Goal: Information Seeking & Learning: Learn about a topic

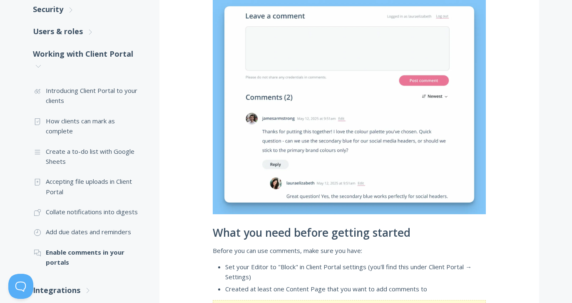
click at [323, 107] on img at bounding box center [349, 104] width 273 height 219
click at [335, 149] on img at bounding box center [349, 104] width 273 height 219
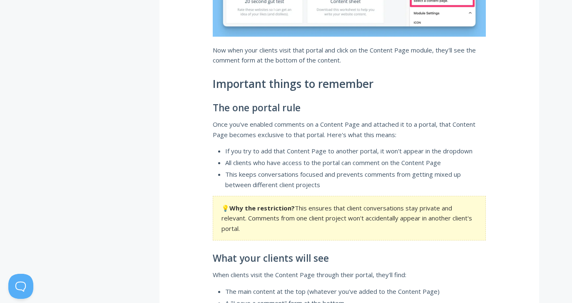
scroll to position [1407, 0]
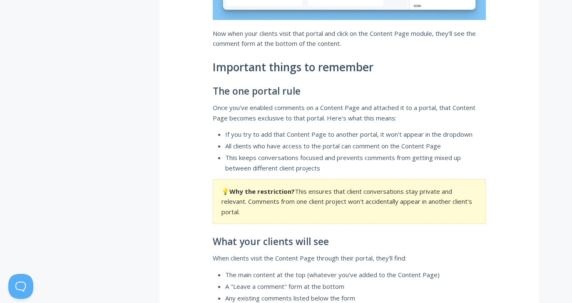
click at [371, 198] on section "💡 Why the restriction? This ensures that client conversations stay private and …" at bounding box center [349, 201] width 273 height 45
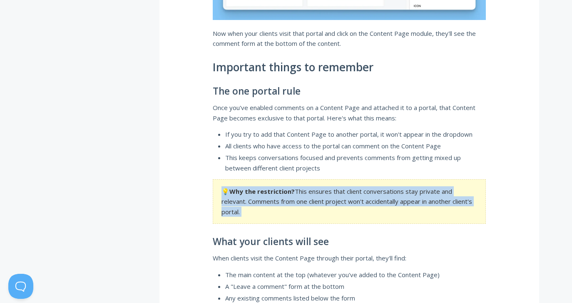
click at [371, 198] on section "💡 Why the restriction? This ensures that client conversations stay private and …" at bounding box center [349, 201] width 273 height 45
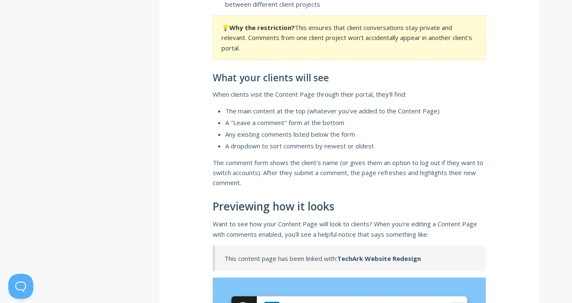
scroll to position [1573, 0]
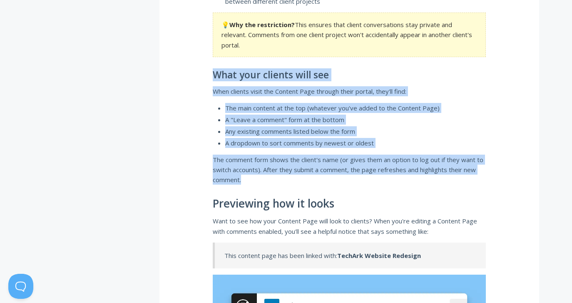
drag, startPoint x: 340, startPoint y: 65, endPoint x: 342, endPoint y: 176, distance: 110.8
click at [342, 175] on p "The comment form shows the client's name (or gives them an option to log out if…" at bounding box center [349, 169] width 273 height 30
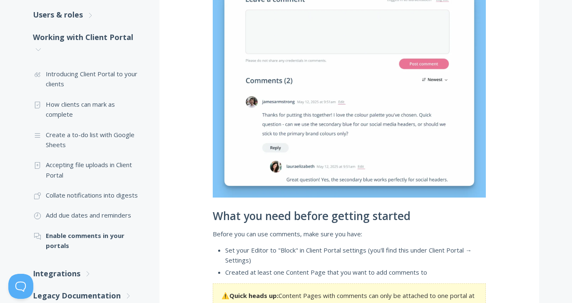
scroll to position [277, 0]
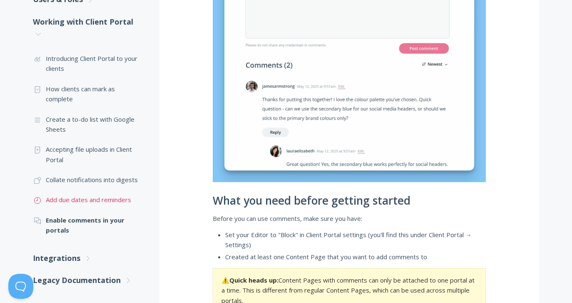
click at [121, 199] on link ".st0{fill:none;stroke:#000000;stroke-width:2;stroke-miterlimit:10;} Untitled-18…" at bounding box center [88, 199] width 110 height 20
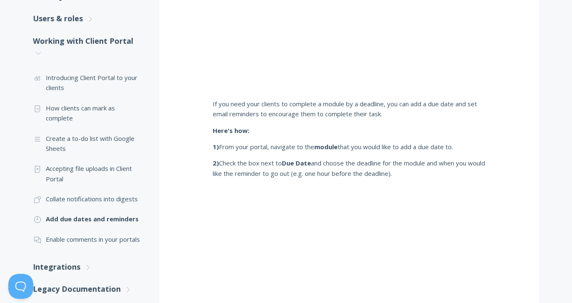
scroll to position [267, 0]
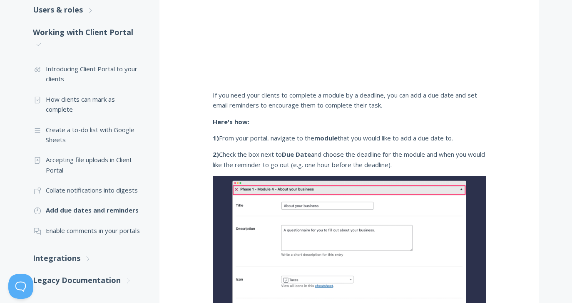
click at [415, 140] on p "1) From your portal, navigate to the module that you would like to add a due da…" at bounding box center [349, 138] width 273 height 10
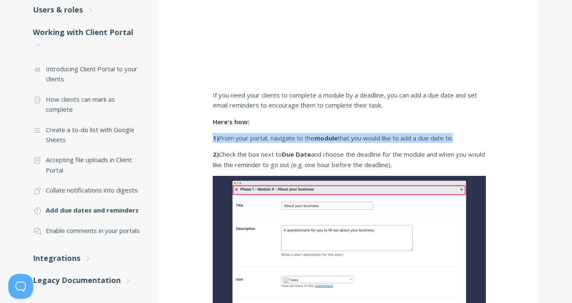
click at [415, 140] on p "1) From your portal, navigate to the module that you would like to add a due da…" at bounding box center [349, 138] width 273 height 10
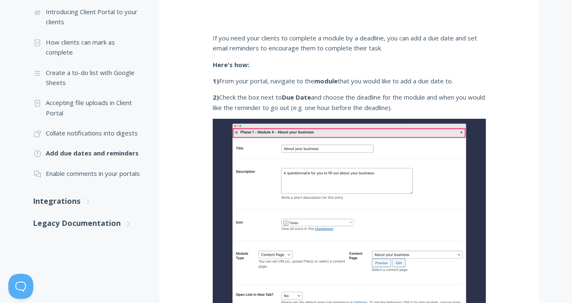
scroll to position [333, 0]
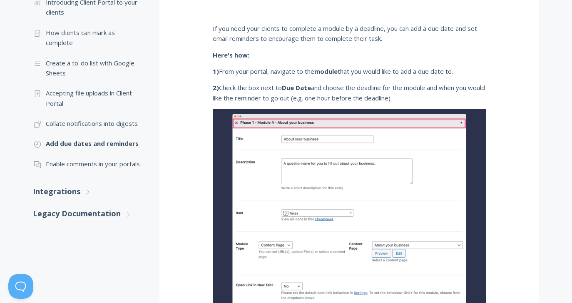
click at [404, 90] on p "2) Check the box next to Due Date and choose the deadline for the module and wh…" at bounding box center [349, 92] width 273 height 20
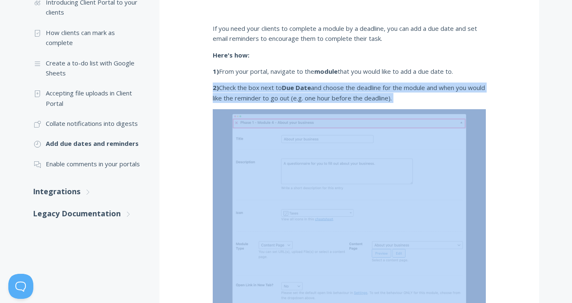
click at [404, 90] on p "2) Check the box next to Due Date and choose the deadline for the module and wh…" at bounding box center [349, 92] width 273 height 20
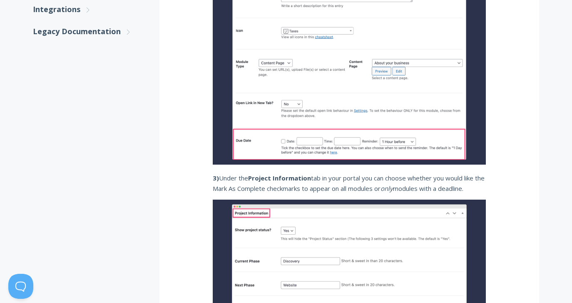
scroll to position [516, 0]
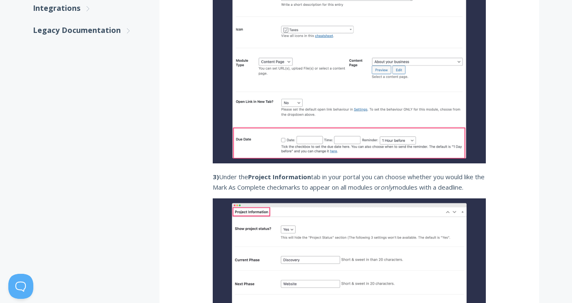
click at [349, 179] on p "3) Under the Project Information tab in your portal you can choose whether you …" at bounding box center [349, 182] width 273 height 20
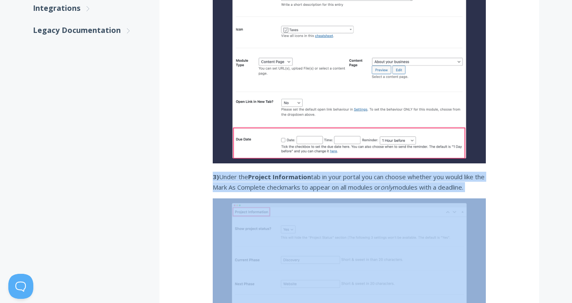
click at [349, 179] on p "3) Under the Project Information tab in your portal you can choose whether you …" at bounding box center [349, 182] width 273 height 20
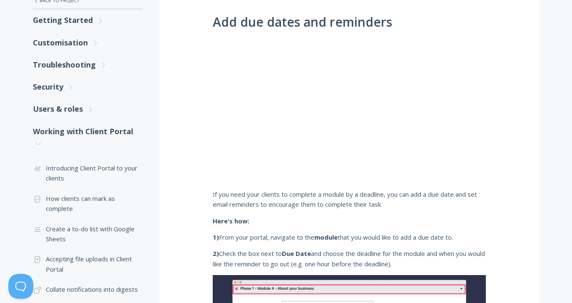
scroll to position [111, 0]
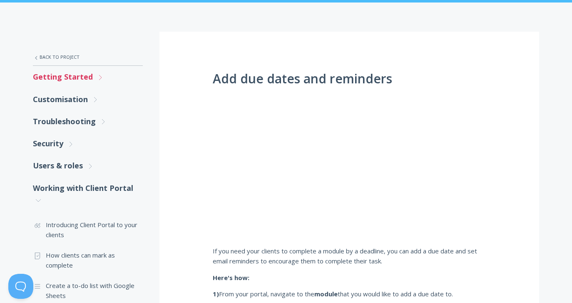
click at [77, 75] on link "Getting Started .st0{fill:none;stroke:#000000;stroke-width:2;stroke-miterlimit:…" at bounding box center [88, 77] width 110 height 22
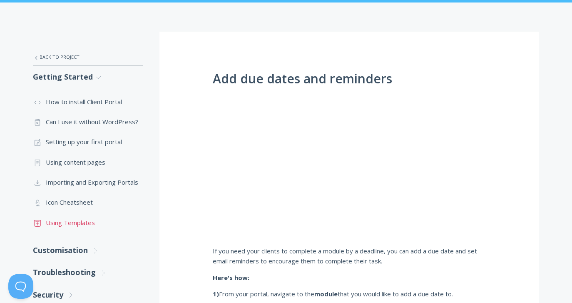
click at [77, 225] on link ".st0{fill:none;stroke:#000000;stroke-width:2;stroke-miterlimit:10;} Untitled-18…" at bounding box center [88, 222] width 110 height 20
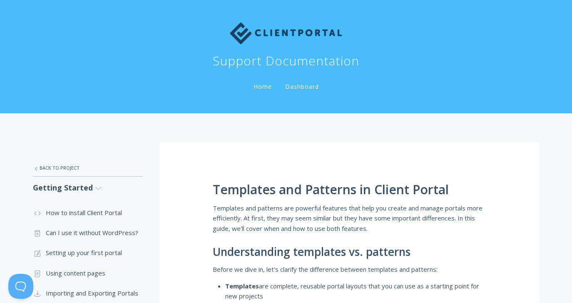
click at [280, 194] on h1 "Templates and Patterns in Client Portal" at bounding box center [349, 189] width 273 height 14
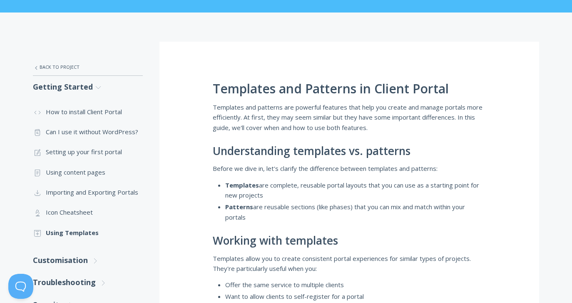
scroll to position [133, 0]
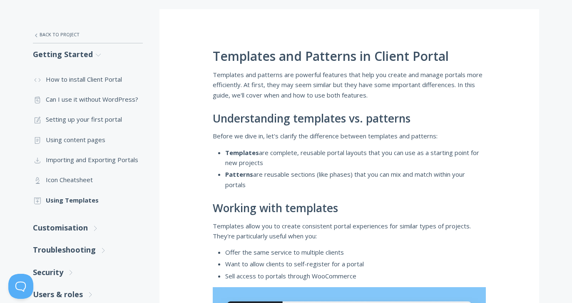
click at [286, 157] on li "Templates are complete, reusable portal layouts that you can use as a starting …" at bounding box center [355, 157] width 261 height 20
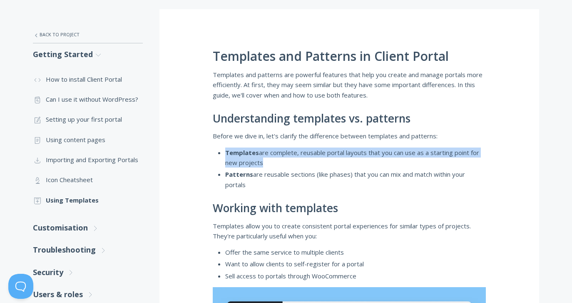
click at [286, 157] on li "Templates are complete, reusable portal layouts that you can use as a starting …" at bounding box center [355, 157] width 261 height 20
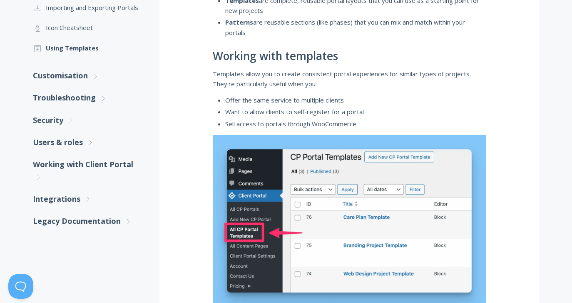
scroll to position [283, 0]
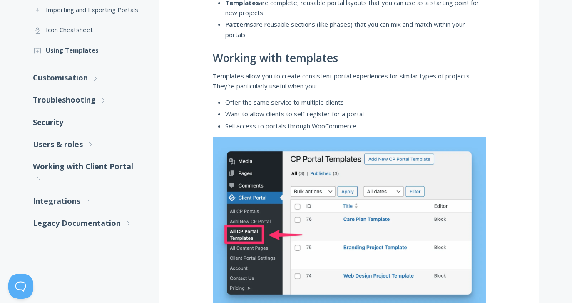
click at [306, 101] on li "Offer the same service to multiple clients" at bounding box center [355, 102] width 261 height 10
click at [300, 112] on li "Want to allow clients to self-register for a portal" at bounding box center [355, 114] width 261 height 10
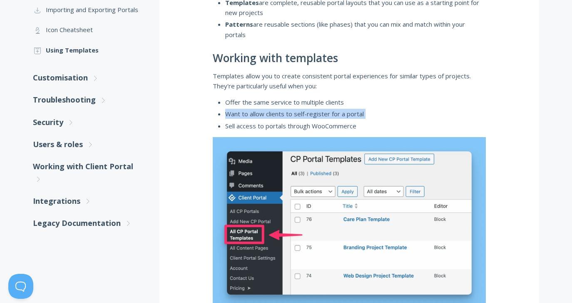
click at [300, 112] on li "Want to allow clients to self-register for a portal" at bounding box center [355, 114] width 261 height 10
click at [311, 125] on li "Sell access to portals through WooCommerce" at bounding box center [355, 126] width 261 height 10
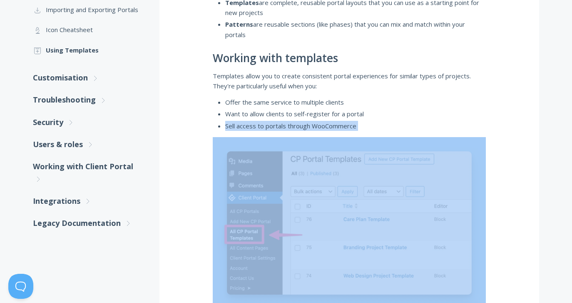
click at [311, 125] on li "Sell access to portals through WooCommerce" at bounding box center [355, 126] width 261 height 10
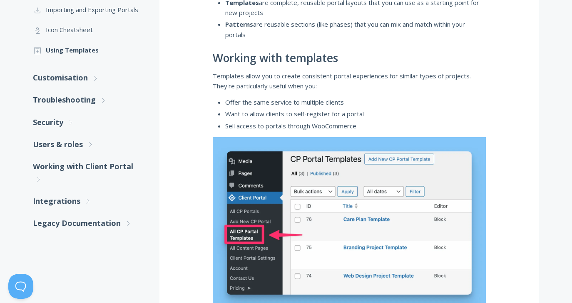
click at [309, 77] on p "Templates allow you to create consistent portal experiences for similar types o…" at bounding box center [349, 81] width 273 height 20
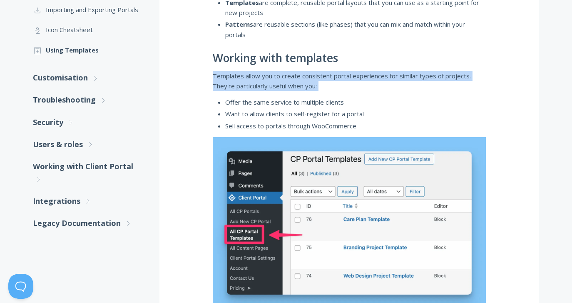
click at [309, 77] on p "Templates allow you to create consistent portal experiences for similar types o…" at bounding box center [349, 81] width 273 height 20
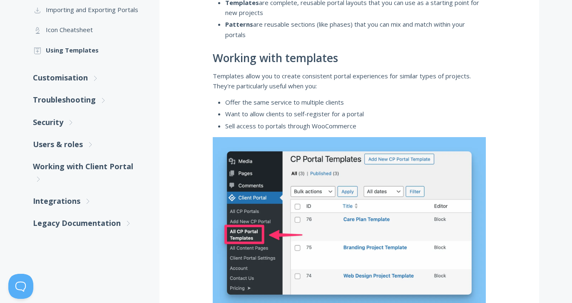
click at [308, 79] on p "Templates allow you to create consistent portal experiences for similar types o…" at bounding box center [349, 81] width 273 height 20
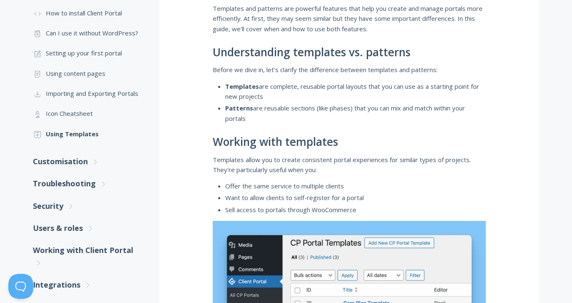
scroll to position [204, 0]
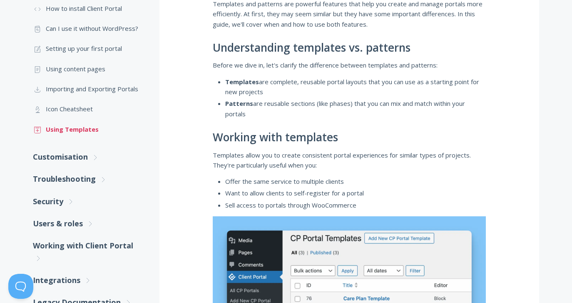
click at [83, 131] on link ".st0{fill:none;stroke:#000000;stroke-width:2;stroke-miterlimit:10;} Untitled-18…" at bounding box center [88, 129] width 110 height 20
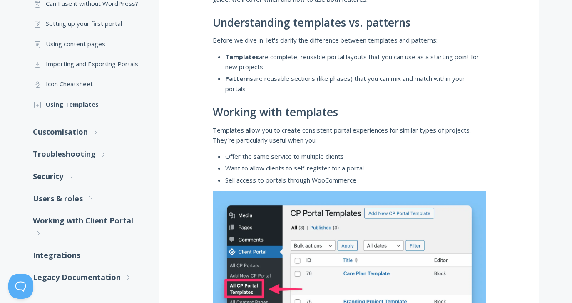
scroll to position [232, 0]
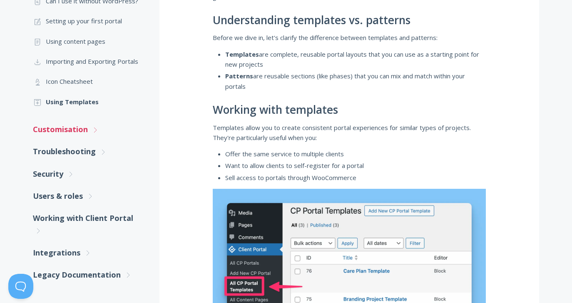
click at [79, 135] on link "Customisation .st0{fill:none;stroke:#000000;stroke-width:2;stroke-miterlimit:10…" at bounding box center [88, 129] width 110 height 22
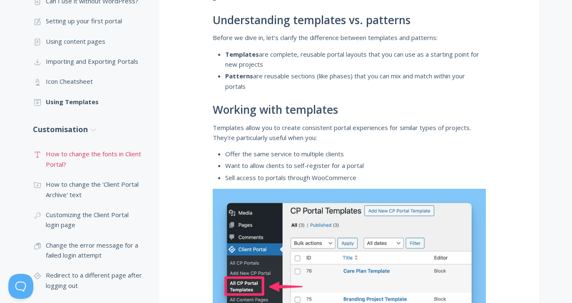
click at [53, 157] on link ".st0{fill:none;stroke:#000000;stroke-width:2;stroke-miterlimit:10;} Untitled-16…" at bounding box center [88, 159] width 110 height 30
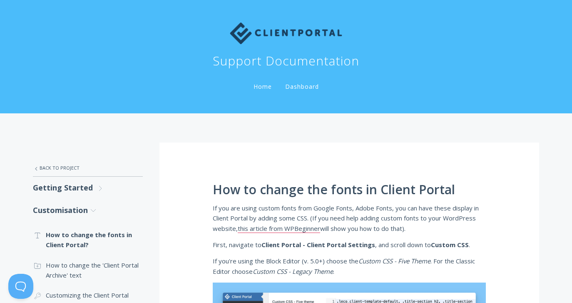
click at [343, 209] on p "If you are using custom fonts from Google Fonts, Adobe Fonts, you can have thes…" at bounding box center [349, 218] width 273 height 30
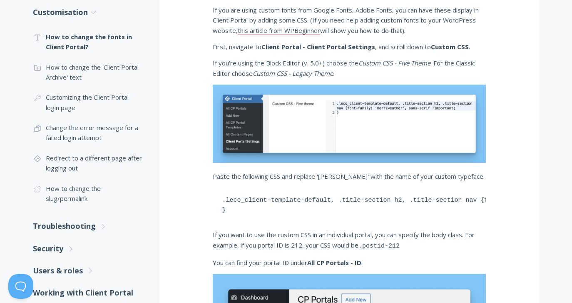
scroll to position [196, 0]
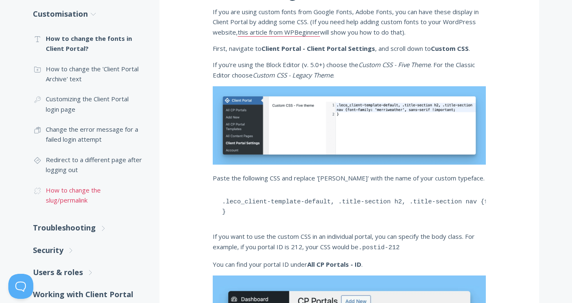
click at [80, 190] on link ".cls-1{fill:none;stroke:#000;stroke-miterlimit:10;stroke-width:2px;} 1. General…" at bounding box center [88, 195] width 110 height 30
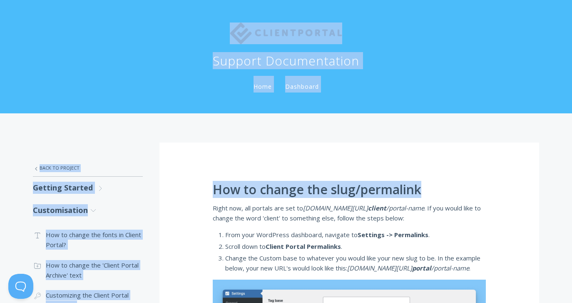
drag, startPoint x: 239, startPoint y: 58, endPoint x: 202, endPoint y: -65, distance: 127.7
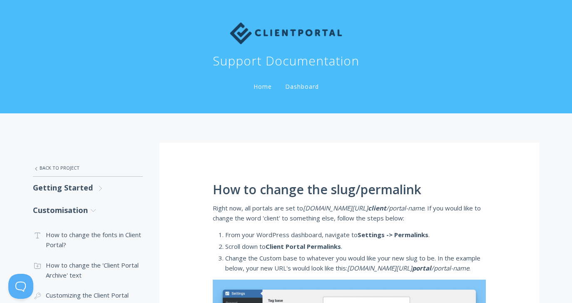
click at [232, 92] on nav "Support Documentation Home Dashboard" at bounding box center [286, 56] width 533 height 107
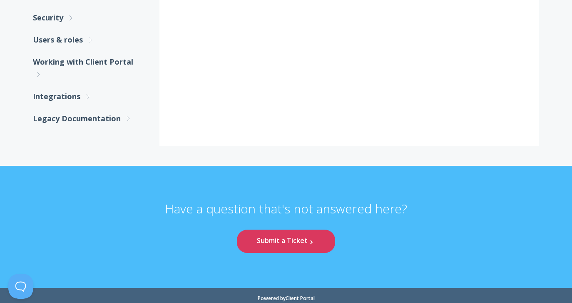
scroll to position [435, 0]
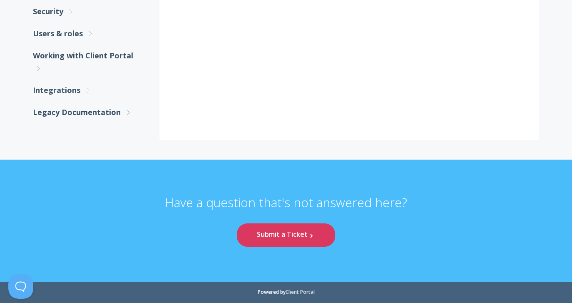
click at [309, 292] on link "Client Portal" at bounding box center [300, 291] width 29 height 7
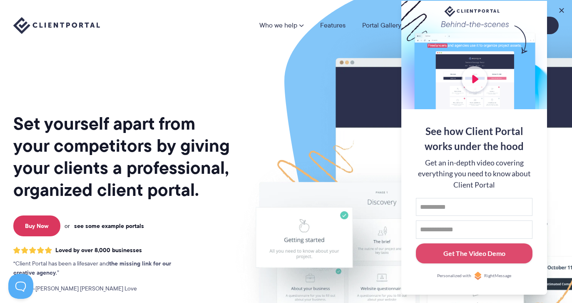
click at [100, 224] on link "see some example portals" at bounding box center [109, 225] width 70 height 7
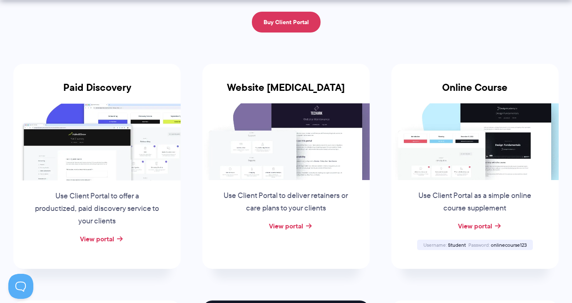
scroll to position [133, 0]
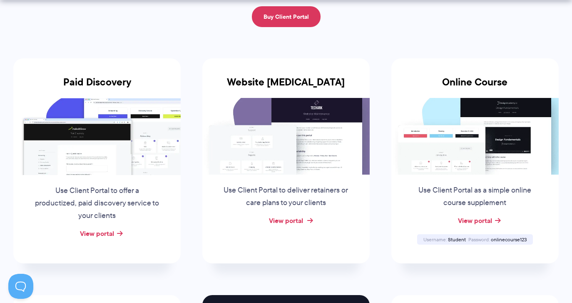
click at [299, 222] on link "View portal" at bounding box center [286, 220] width 34 height 10
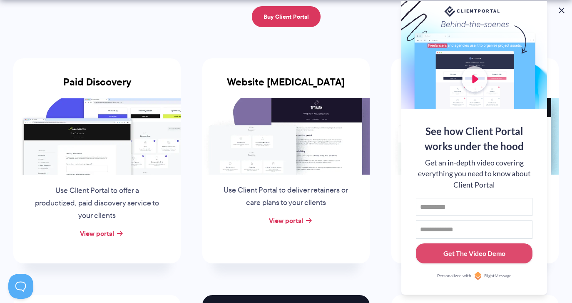
click at [562, 12] on button at bounding box center [562, 10] width 10 height 10
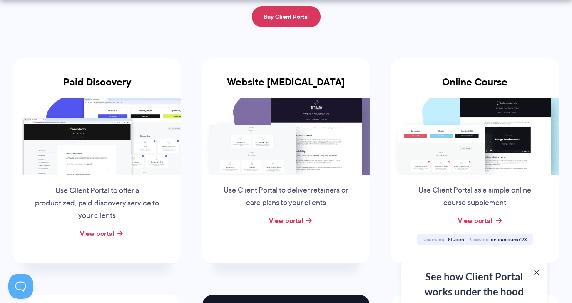
click at [473, 220] on link "View portal" at bounding box center [475, 220] width 34 height 10
click at [508, 240] on span "onlinecourse123" at bounding box center [509, 239] width 36 height 7
copy span "onlinecourse123"
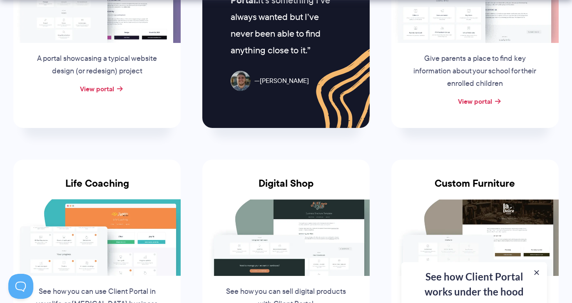
scroll to position [628, 0]
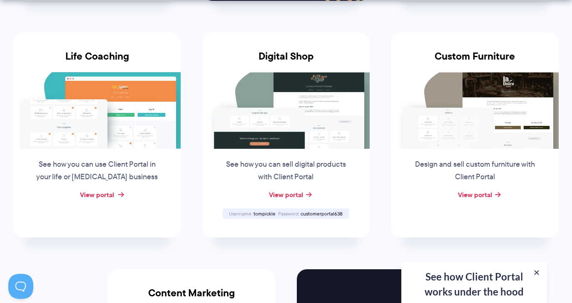
click at [102, 197] on link "View portal" at bounding box center [97, 194] width 34 height 10
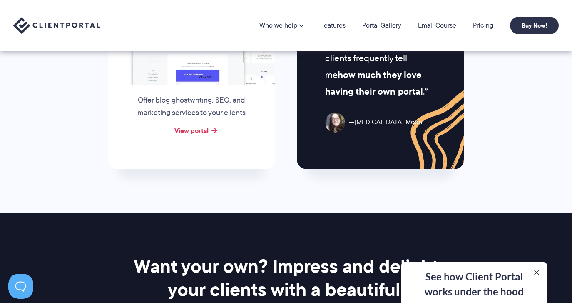
scroll to position [928, 0]
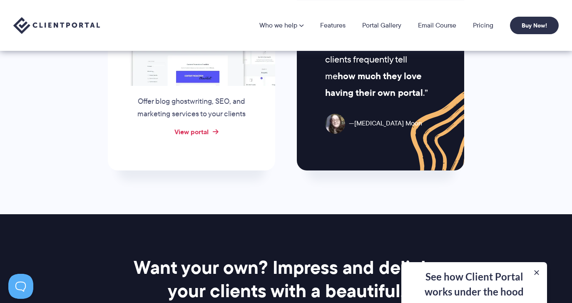
click at [204, 131] on link "View portal" at bounding box center [191, 132] width 34 height 10
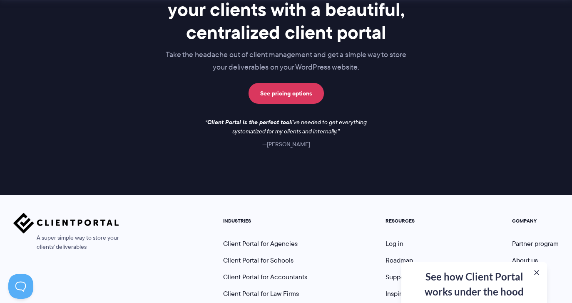
scroll to position [1265, 0]
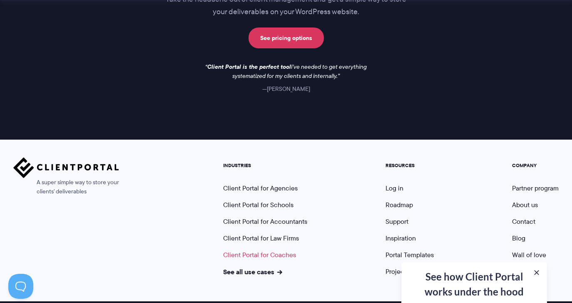
click at [277, 250] on link "Client Portal for Coaches" at bounding box center [259, 255] width 73 height 10
click at [269, 252] on link "Client Portal for Coaches" at bounding box center [259, 255] width 73 height 10
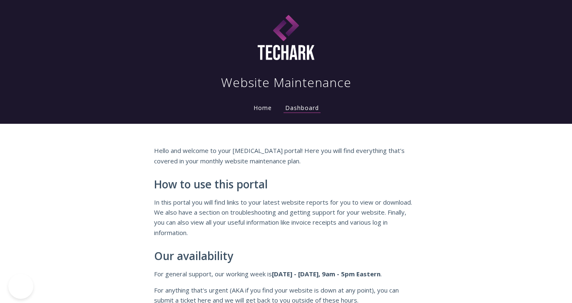
click at [356, 191] on div "Hello and welcome to your [MEDICAL_DATA] portal! Here you will find everything …" at bounding box center [286, 238] width 264 height 186
click at [300, 109] on link "Dashboard" at bounding box center [302, 108] width 37 height 9
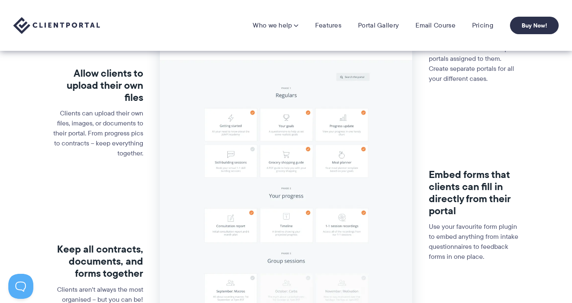
scroll to position [261, 0]
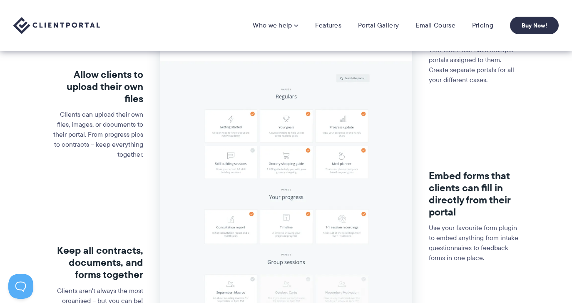
click at [360, 155] on img at bounding box center [286, 122] width 252 height 527
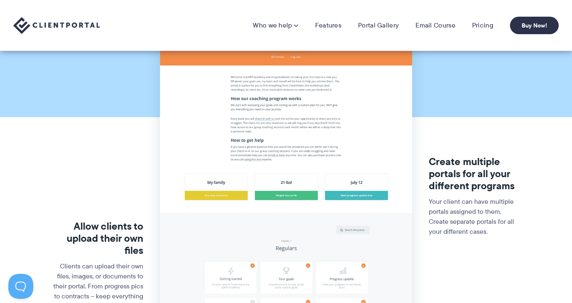
scroll to position [0, 0]
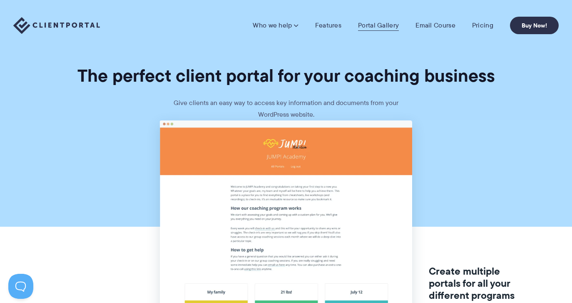
click at [382, 25] on link "Portal Gallery" at bounding box center [378, 25] width 41 height 8
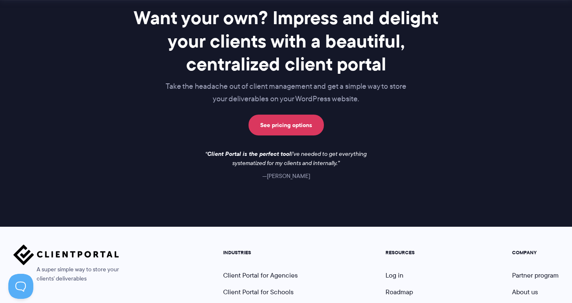
scroll to position [1287, 0]
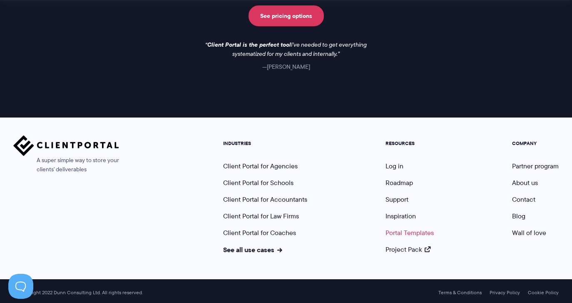
click at [421, 232] on link "Portal Templates" at bounding box center [410, 233] width 48 height 10
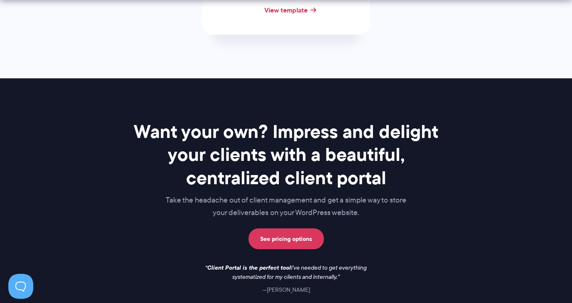
scroll to position [589, 0]
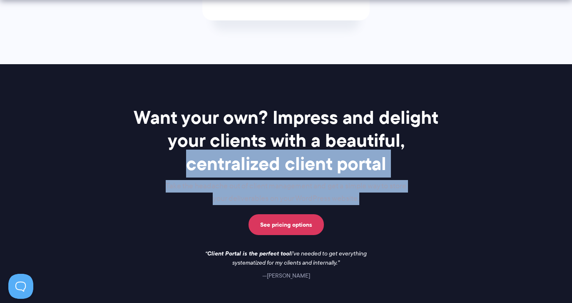
drag, startPoint x: 571, startPoint y: 207, endPoint x: 570, endPoint y: 137, distance: 70.0
click at [570, 137] on div "Want your own? Impress and delight your clients with a beautiful, centralized c…" at bounding box center [286, 195] width 572 height 262
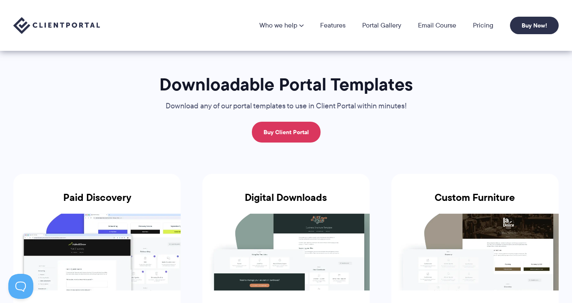
scroll to position [2, 0]
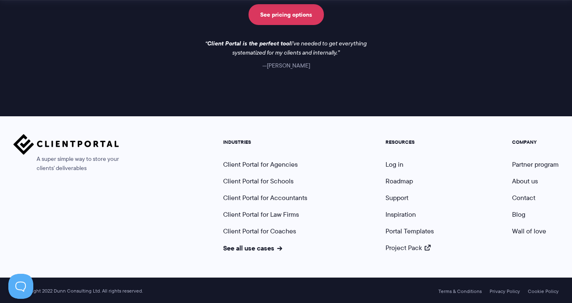
scroll to position [0, 0]
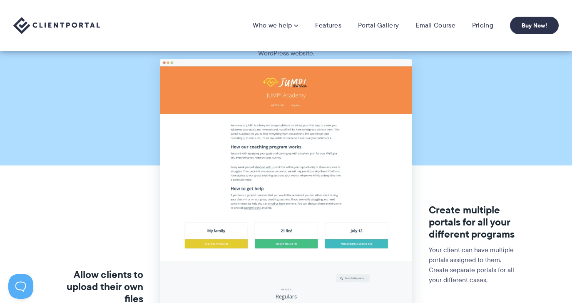
scroll to position [56, 0]
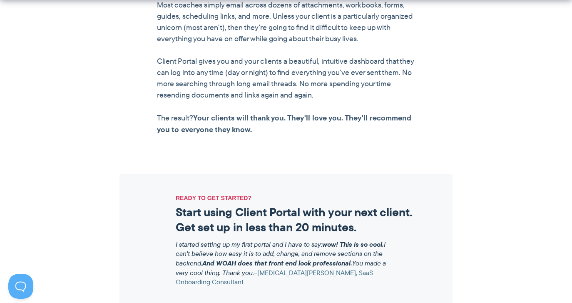
scroll to position [883, 0]
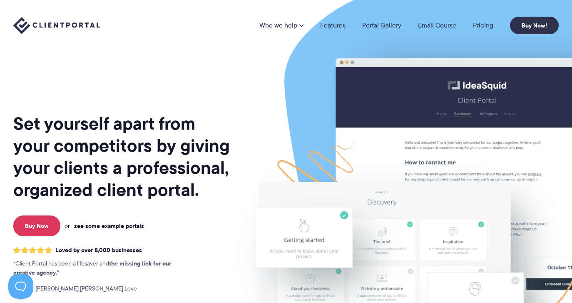
click at [125, 227] on link "see some example portals" at bounding box center [109, 225] width 70 height 7
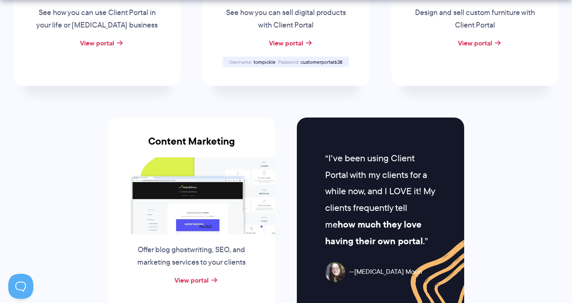
scroll to position [654, 0]
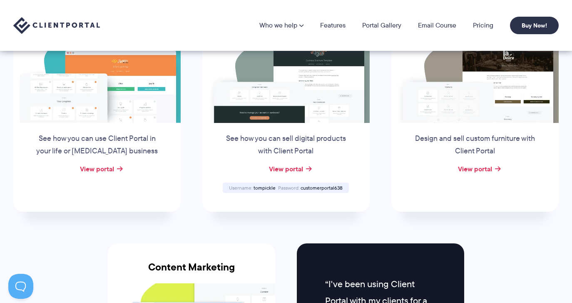
click at [114, 163] on div "View portal" at bounding box center [96, 169] width 167 height 12
click at [110, 167] on link "View portal" at bounding box center [97, 169] width 34 height 10
